Goal: Information Seeking & Learning: Learn about a topic

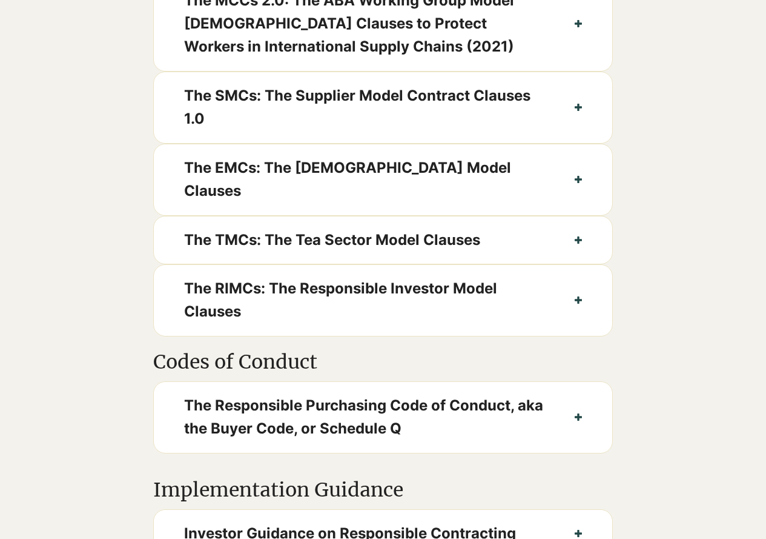
scroll to position [737, 0]
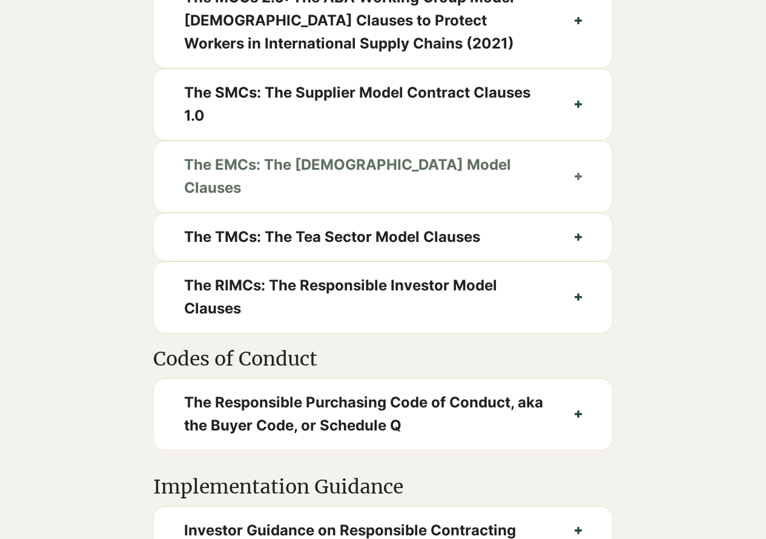
click at [580, 180] on icon "button" at bounding box center [578, 176] width 7 height 7
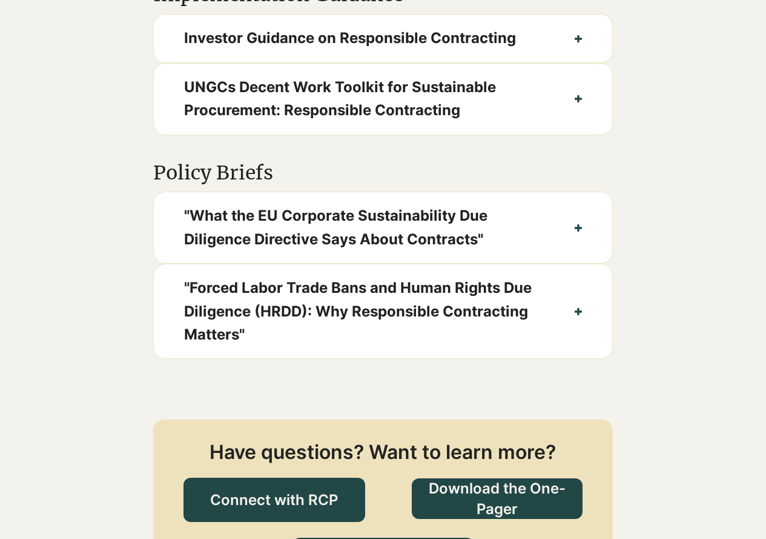
scroll to position [1604, 0]
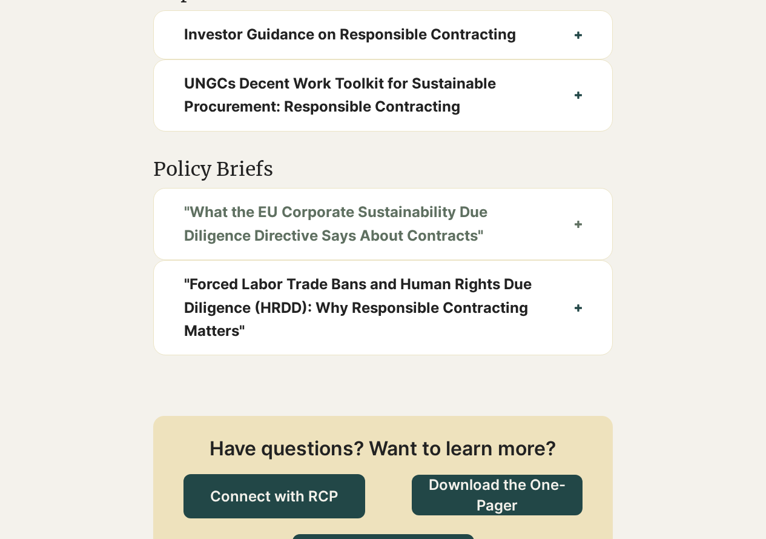
click at [579, 223] on button ""What the EU Corporate Sustainability Due Diligence Directive Says About Contra…" at bounding box center [383, 223] width 459 height 71
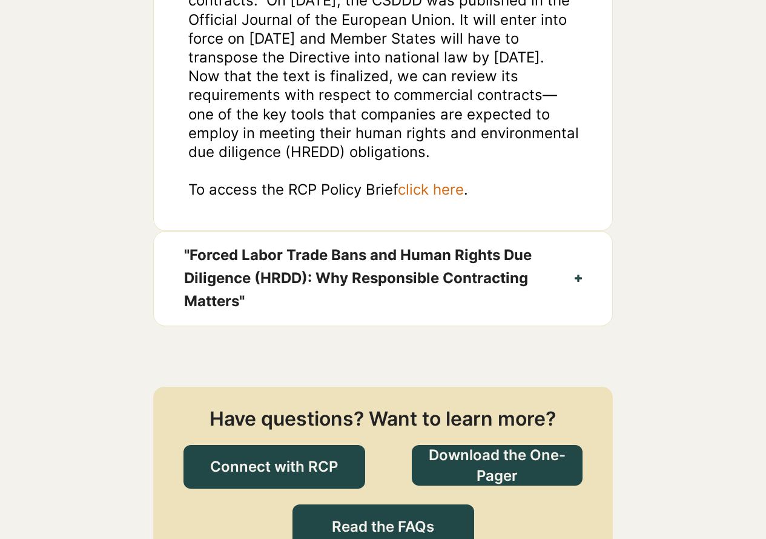
scroll to position [2009, 0]
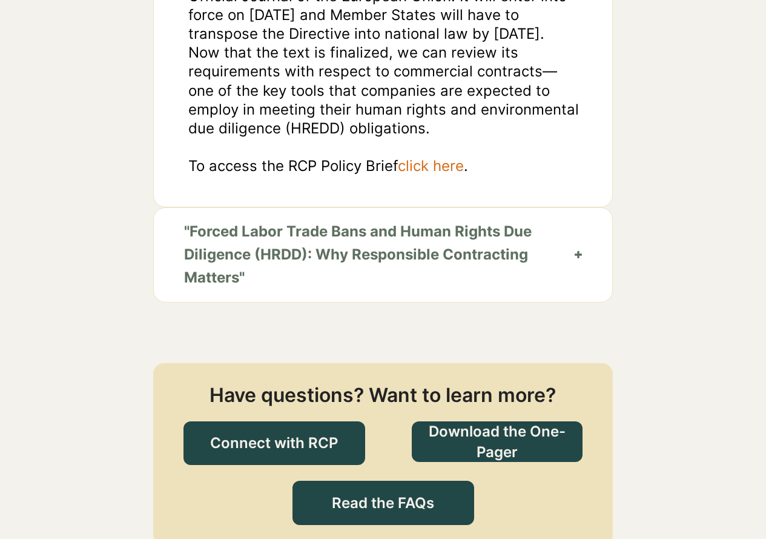
click at [584, 248] on button ""Forced Labor Trade Bans and Human Rights Due Diligence (HRDD): Why Responsible…" at bounding box center [383, 255] width 459 height 94
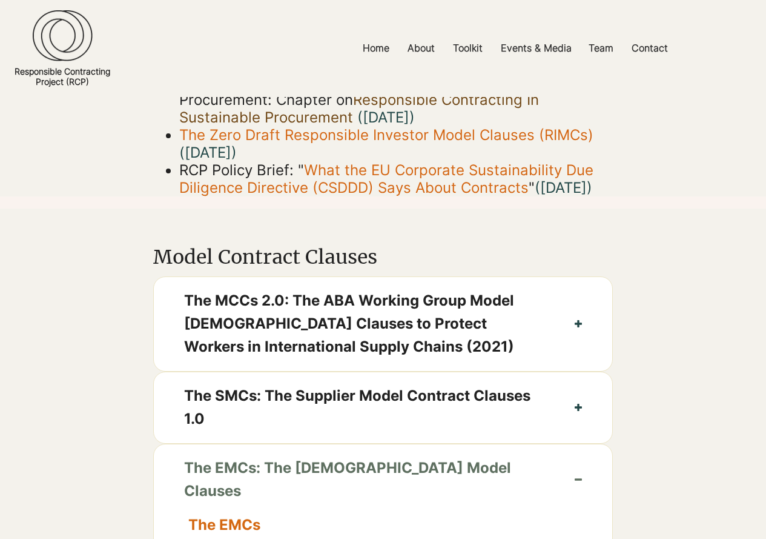
scroll to position [423, 0]
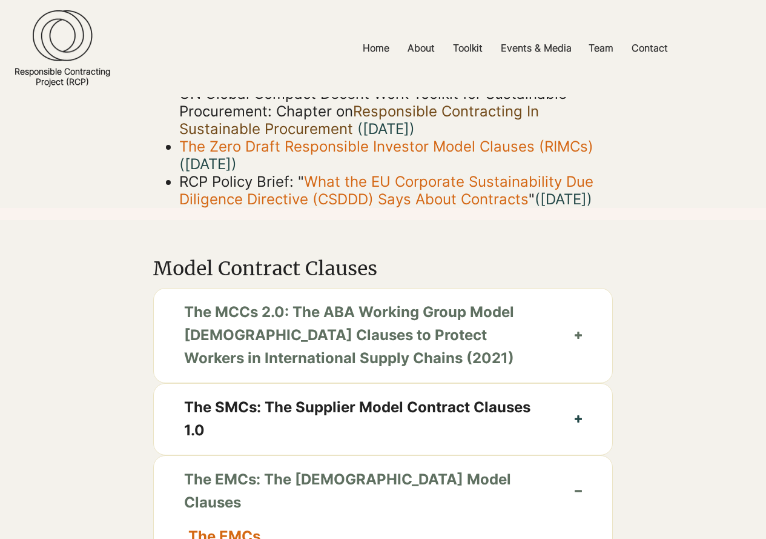
click at [584, 353] on button "The MCCs 2.0: The ABA Working Group Model [DEMOGRAPHIC_DATA] Clauses to Protect…" at bounding box center [383, 335] width 459 height 94
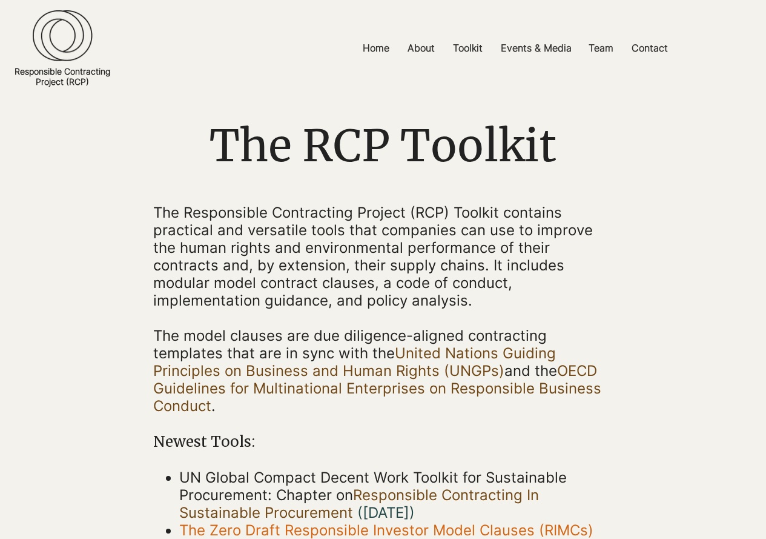
scroll to position [0, 0]
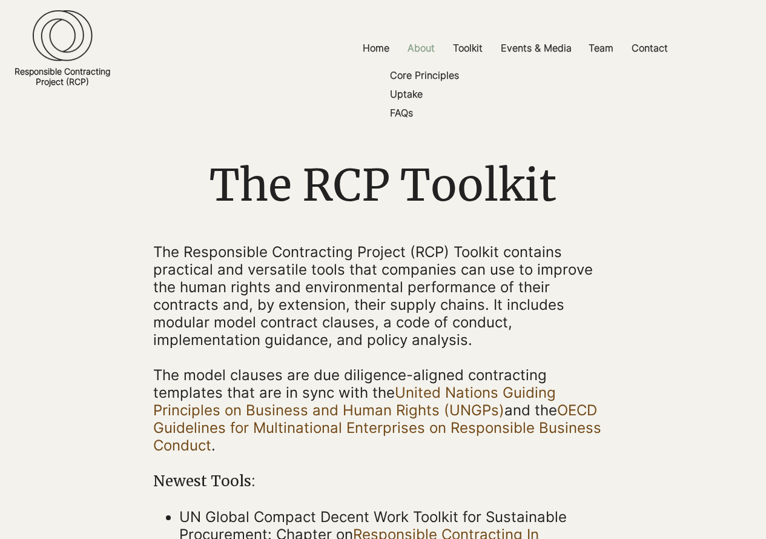
click at [422, 50] on p "About" at bounding box center [421, 48] width 39 height 27
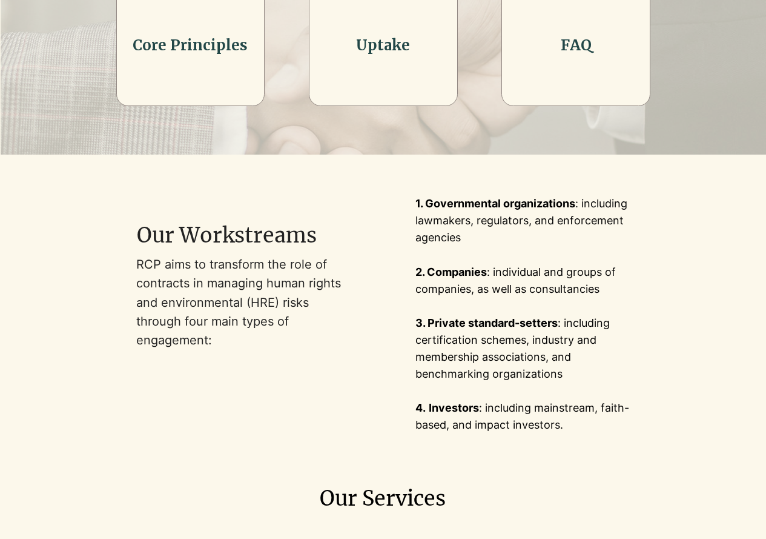
scroll to position [359, 0]
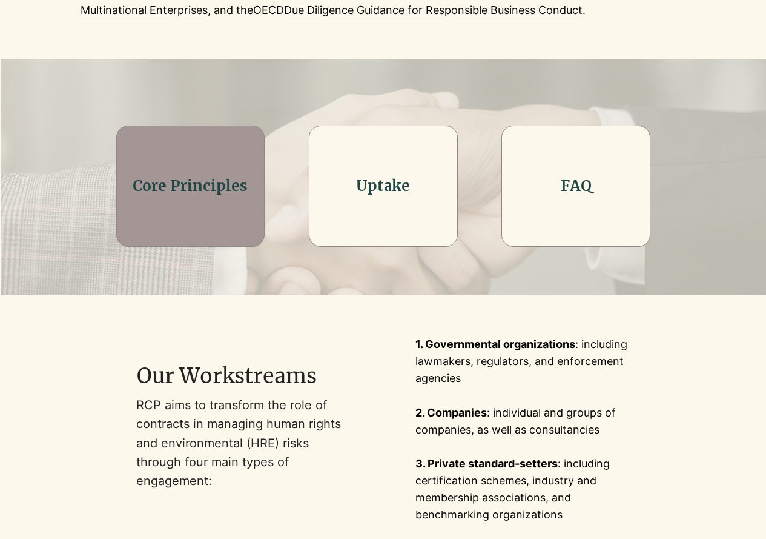
click at [203, 194] on link "Core Principles" at bounding box center [190, 185] width 115 height 19
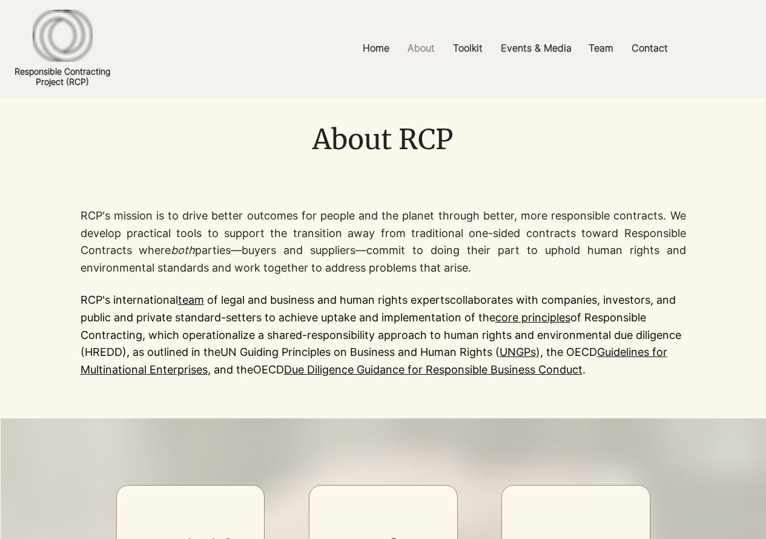
scroll to position [359, 0]
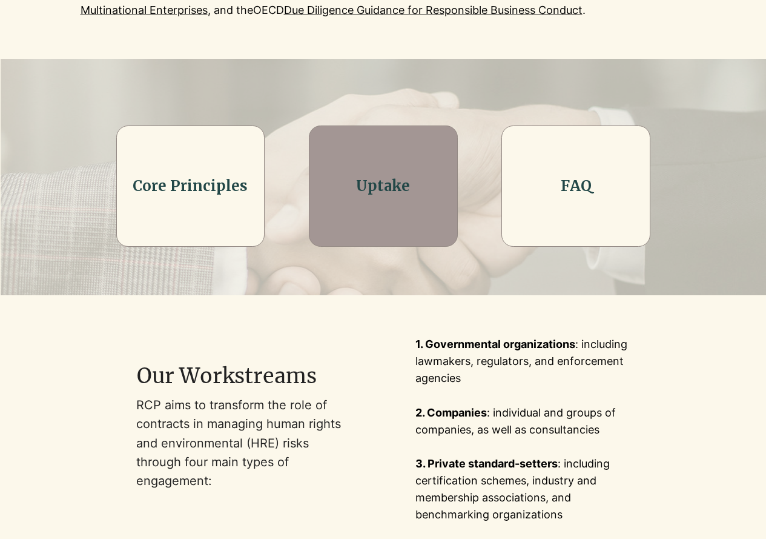
click at [385, 209] on div at bounding box center [383, 185] width 149 height 121
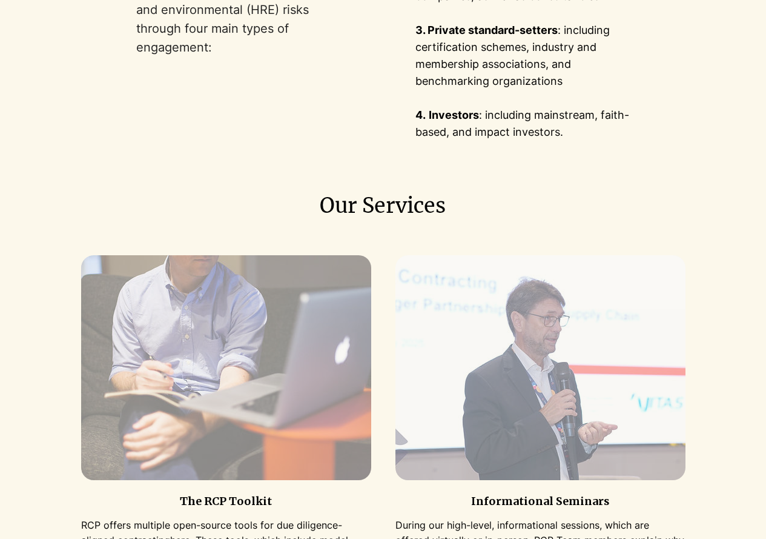
scroll to position [596, 0]
